Goal: Information Seeking & Learning: Learn about a topic

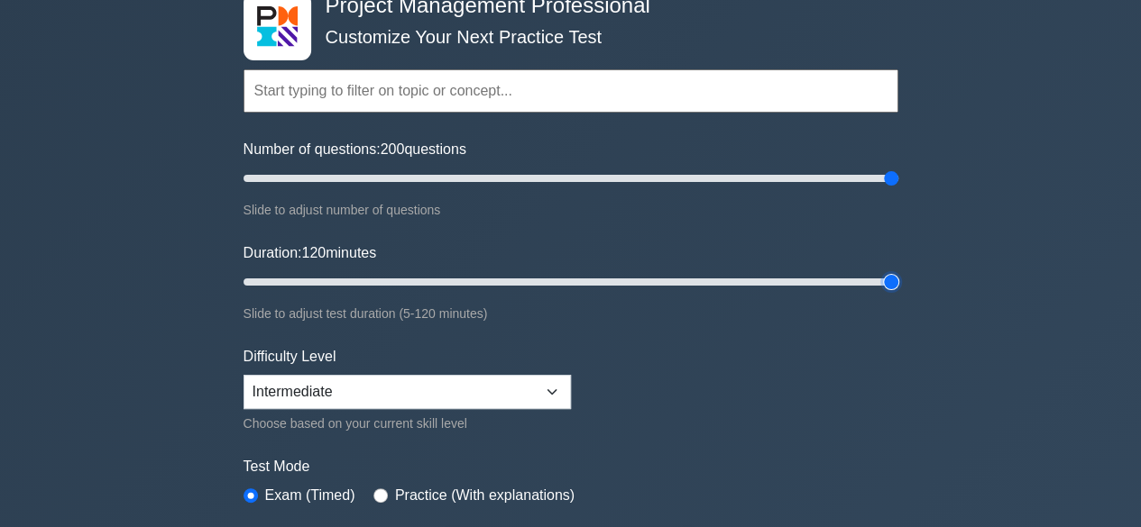
drag, startPoint x: 283, startPoint y: 281, endPoint x: 1113, endPoint y: 300, distance: 829.7
type input "120"
click at [898, 293] on input "Duration: 120 minutes" at bounding box center [570, 282] width 655 height 22
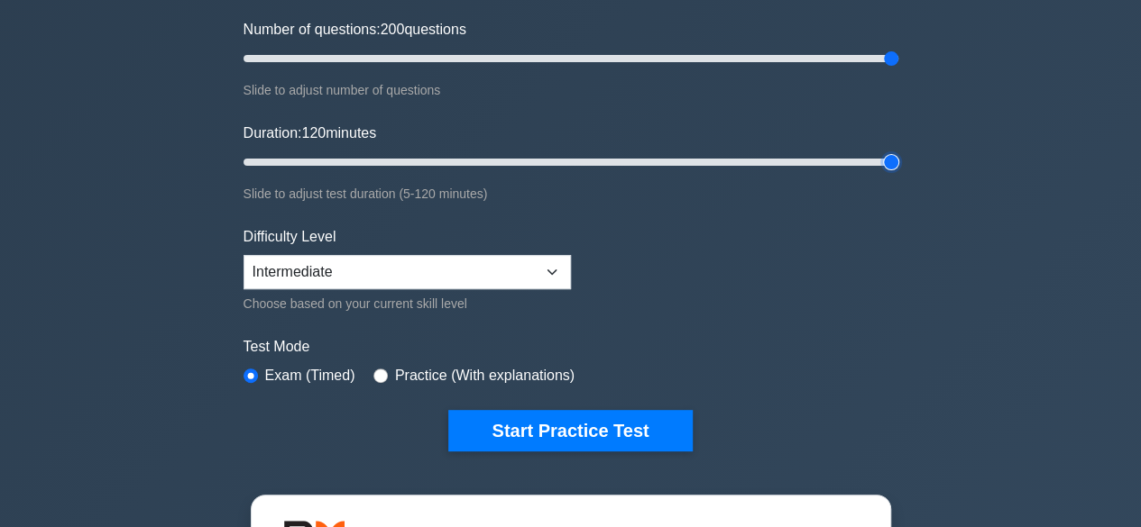
scroll to position [229, 0]
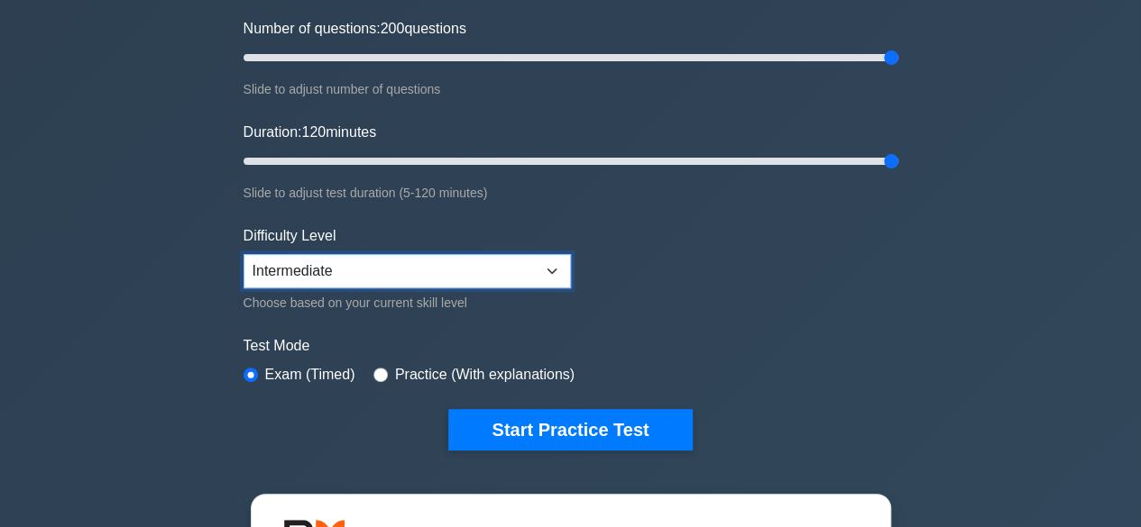
click at [540, 280] on select "Beginner Intermediate Expert" at bounding box center [406, 271] width 327 height 34
click at [794, 294] on form "Topics Scope Management Time Management Cost Management Quality Management Risk…" at bounding box center [570, 172] width 655 height 557
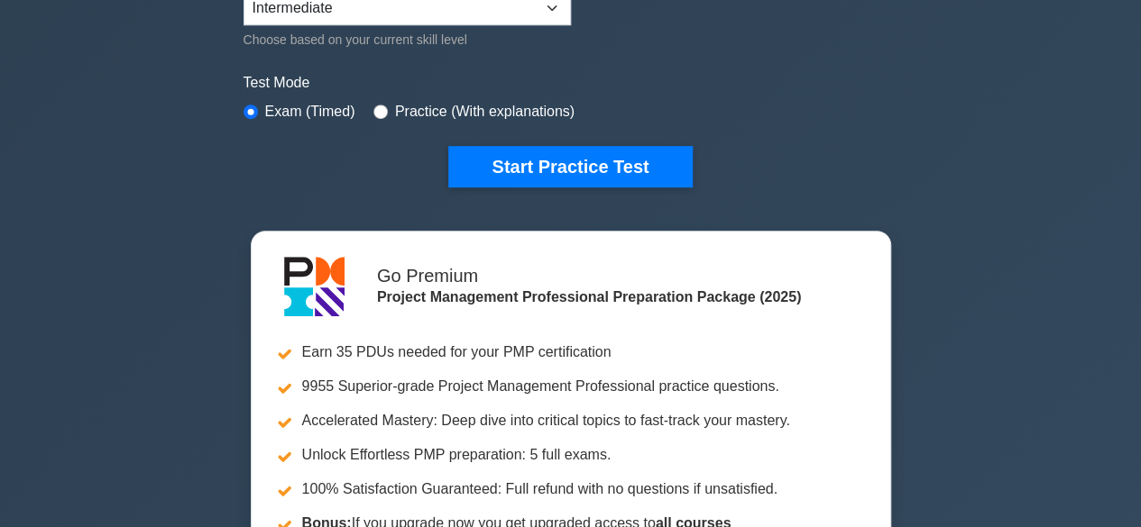
scroll to position [494, 0]
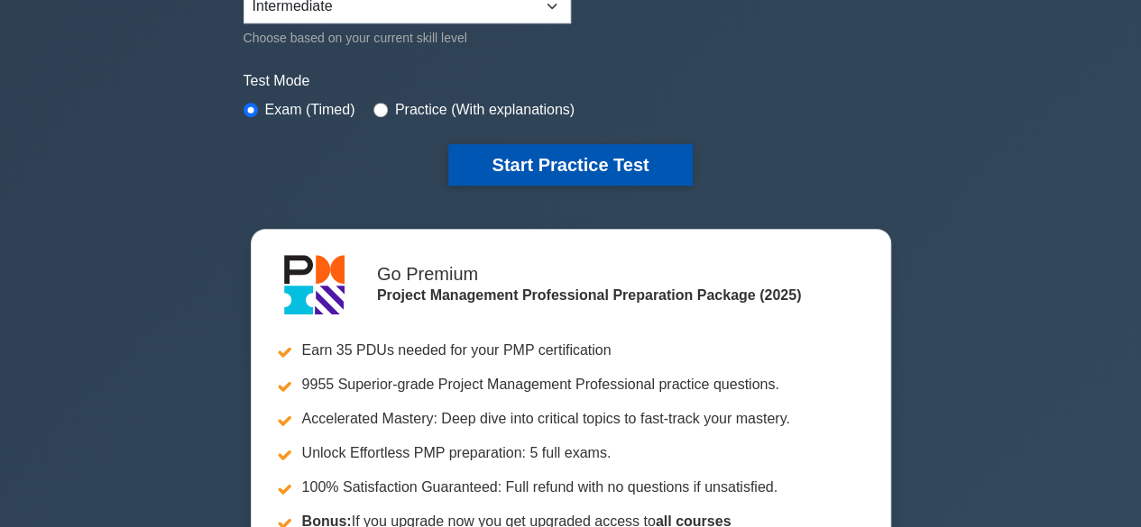
click at [563, 168] on button "Start Practice Test" at bounding box center [569, 164] width 243 height 41
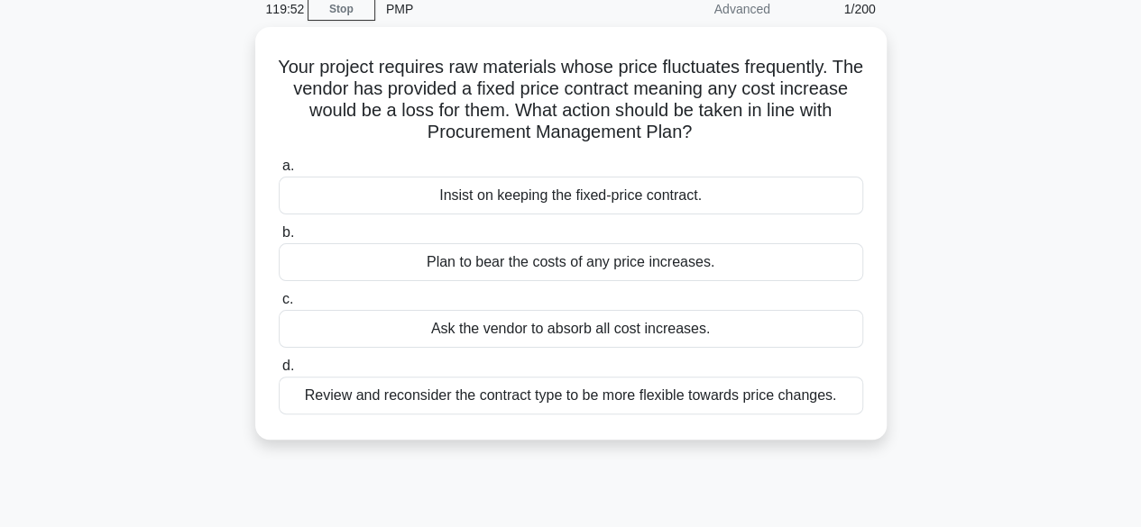
scroll to position [61, 0]
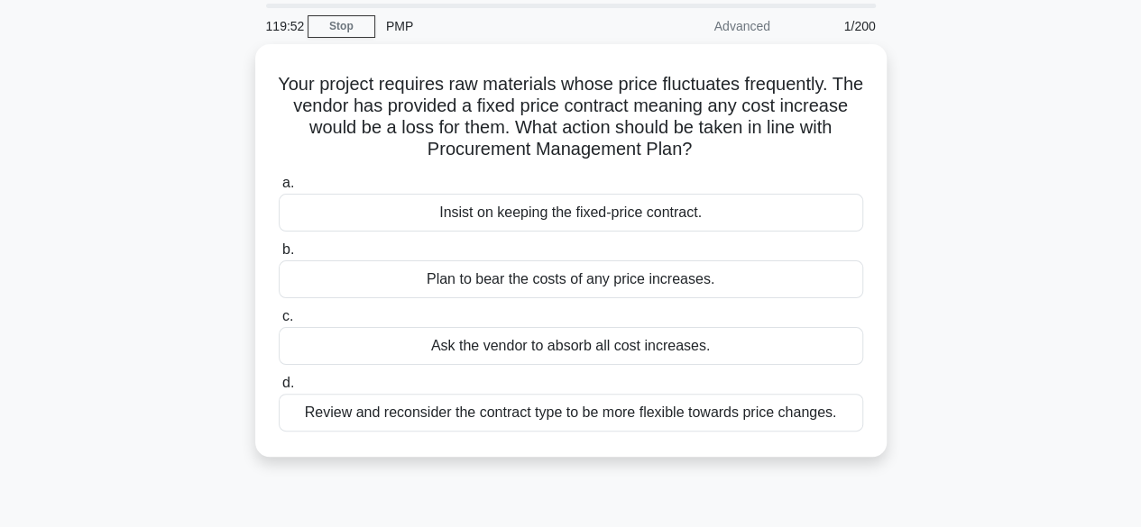
click at [168, 436] on div "Your project requires raw materials whose price fluctuates frequently. The vend…" at bounding box center [571, 261] width 1028 height 435
click at [165, 456] on div "Your project requires raw materials whose price fluctuates frequently. The vend…" at bounding box center [571, 261] width 1028 height 435
click at [339, 32] on link "Stop" at bounding box center [341, 26] width 68 height 23
